Goal: Task Accomplishment & Management: Manage account settings

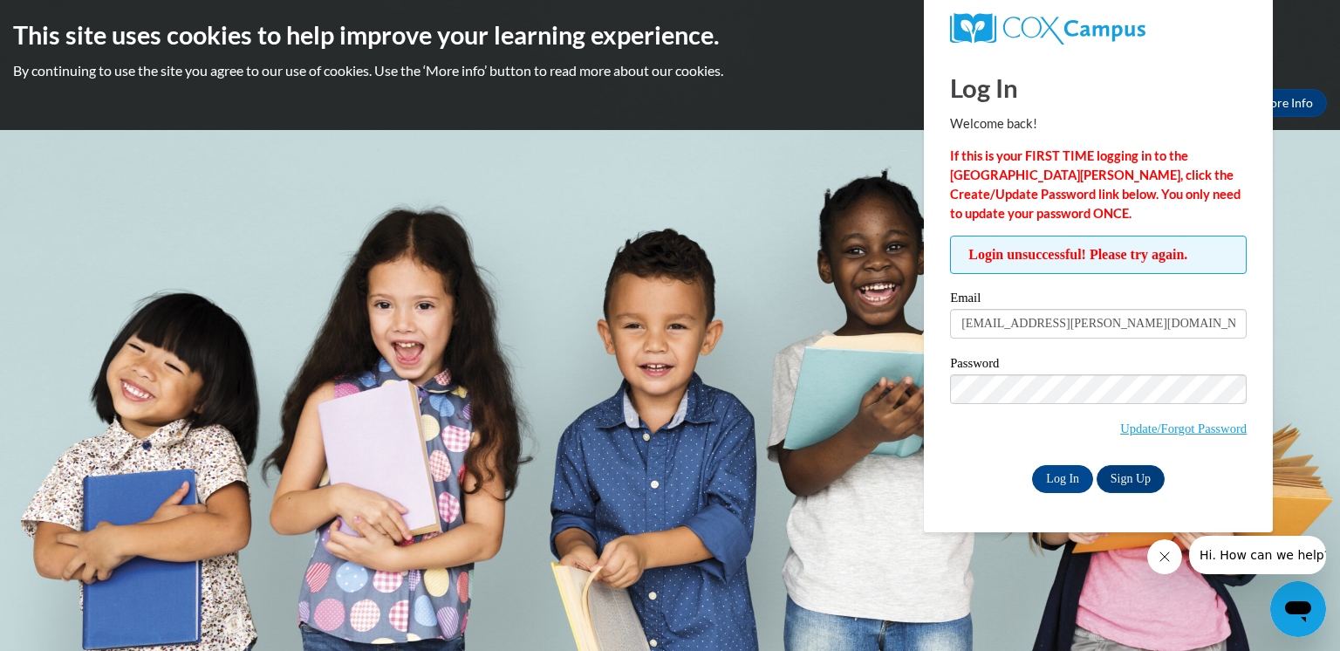
click at [1032, 465] on input "Log In" at bounding box center [1062, 479] width 61 height 28
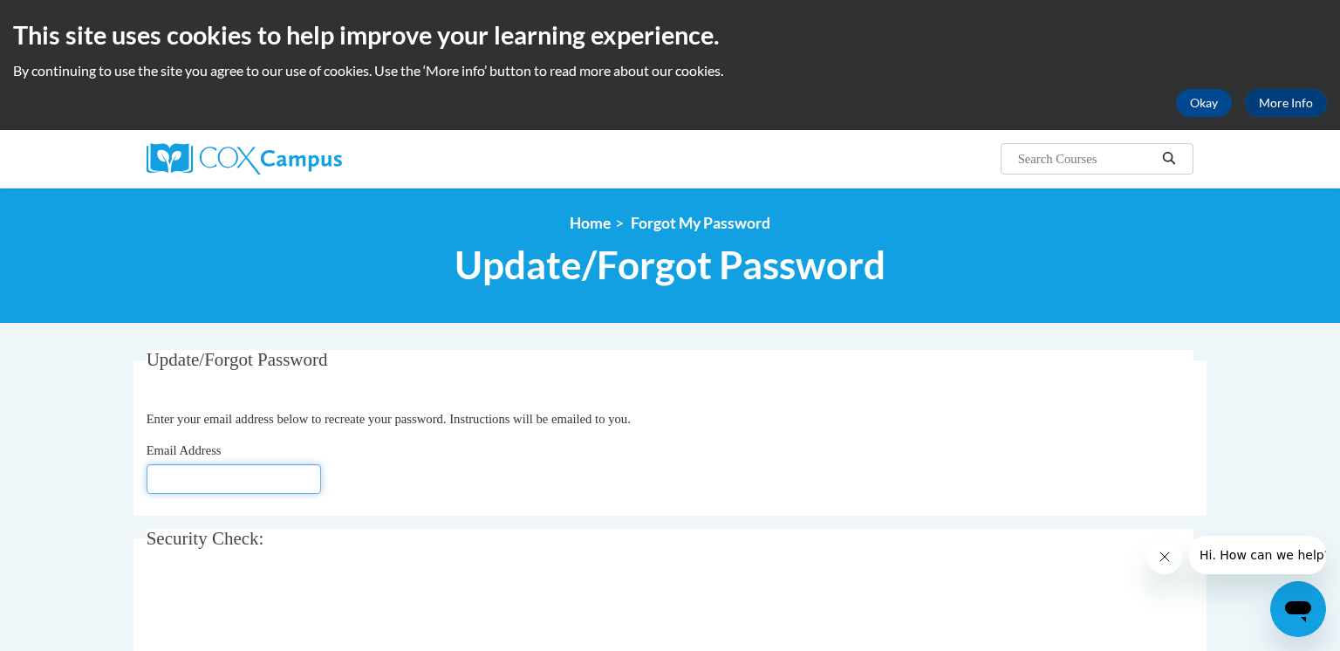
click at [207, 481] on input "Email Address" at bounding box center [234, 479] width 174 height 30
type input "[EMAIL_ADDRESS][DOMAIN_NAME]"
click button "Refresh captcha" at bounding box center [0, 0] width 0 height 0
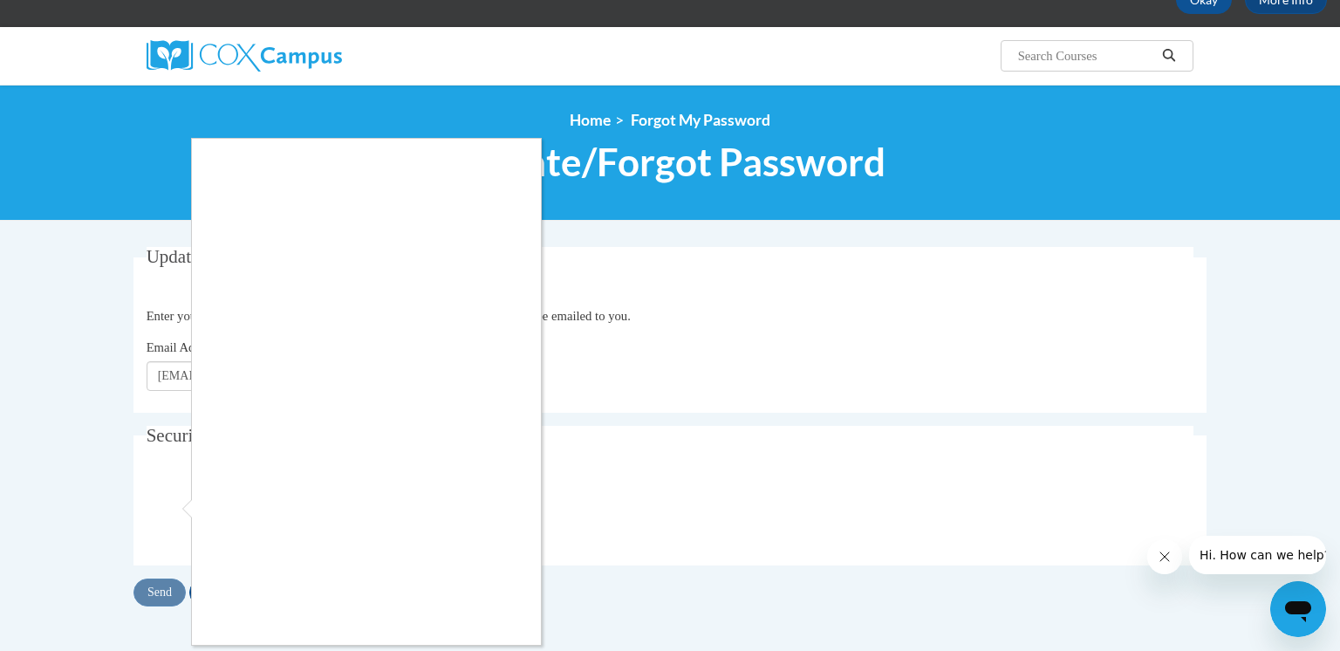
scroll to position [105, 0]
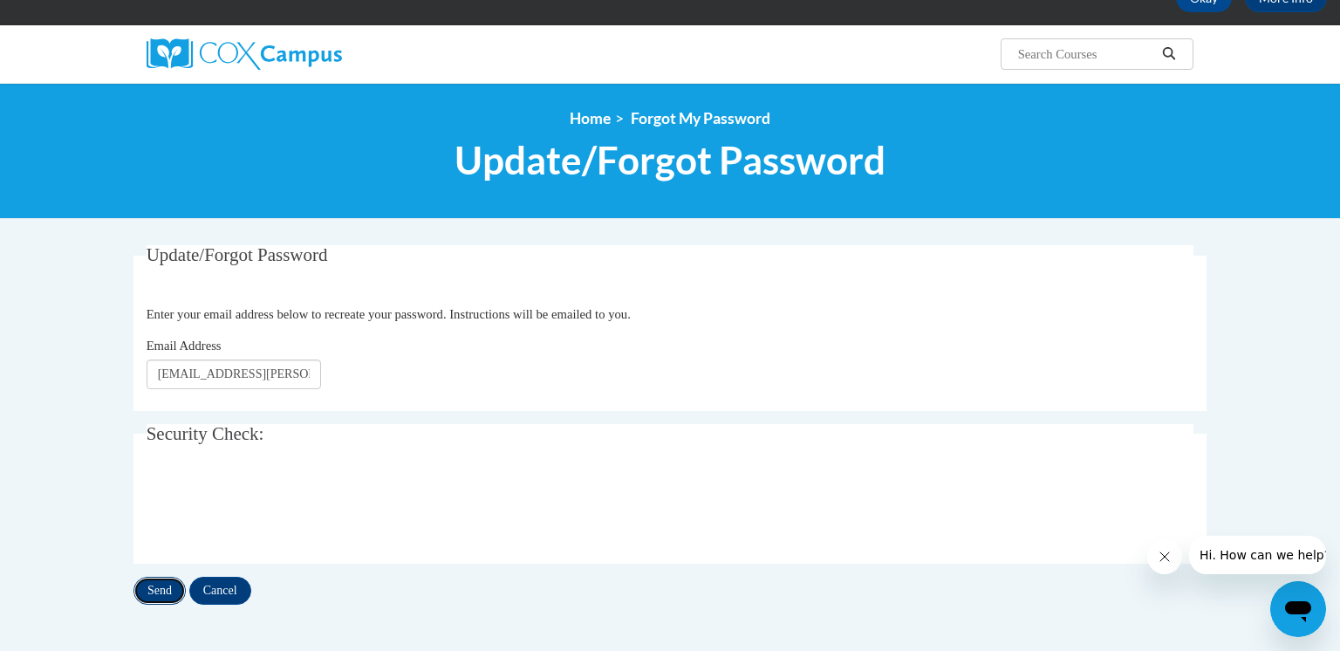
click at [167, 593] on input "Send" at bounding box center [159, 591] width 52 height 28
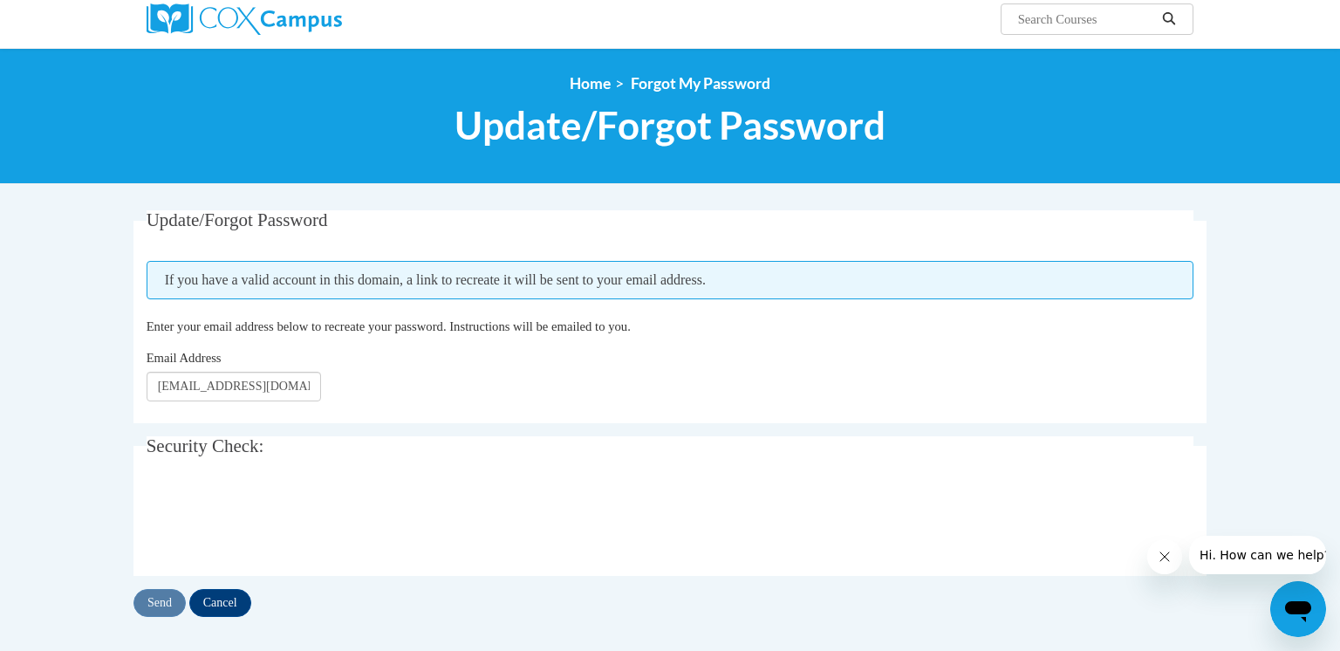
scroll to position [174, 0]
